Goal: Find specific page/section: Find specific page/section

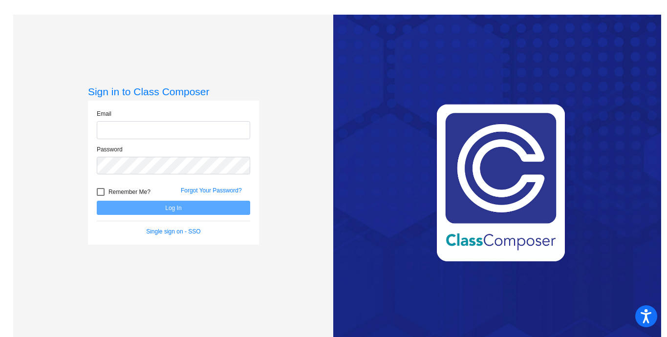
type input "[PERSON_NAME][EMAIL_ADDRESS][PERSON_NAME][DOMAIN_NAME]"
click at [168, 207] on button "Log In" at bounding box center [173, 208] width 153 height 14
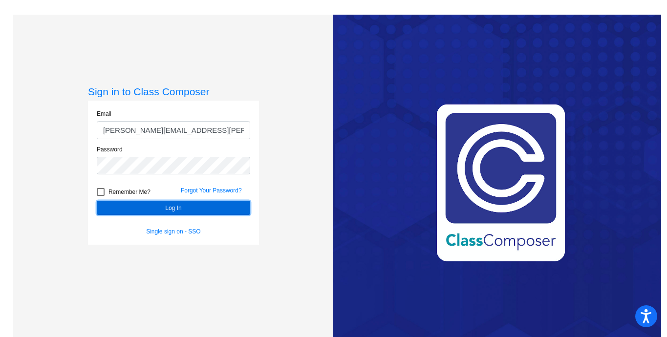
click at [168, 207] on button "Log In" at bounding box center [173, 208] width 153 height 14
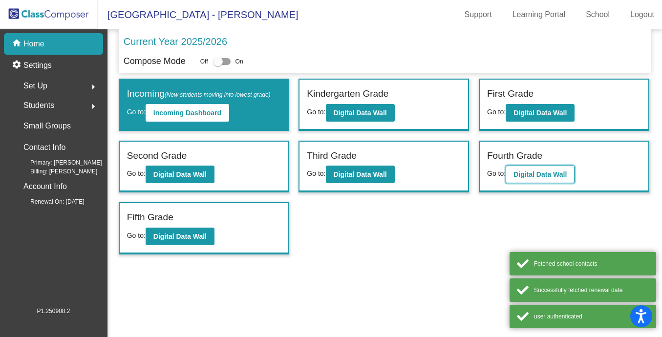
click at [540, 173] on b "Digital Data Wall" at bounding box center [539, 174] width 53 height 8
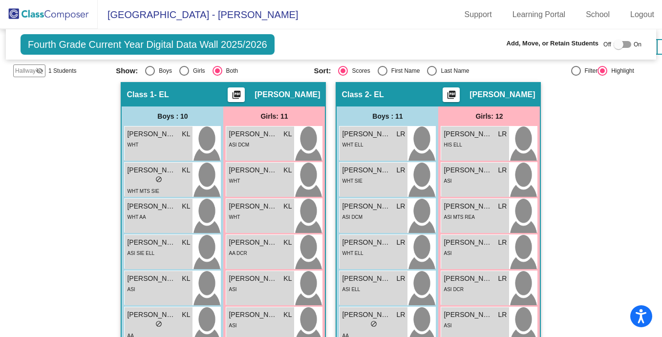
scroll to position [239, 0]
